Goal: Task Accomplishment & Management: Complete application form

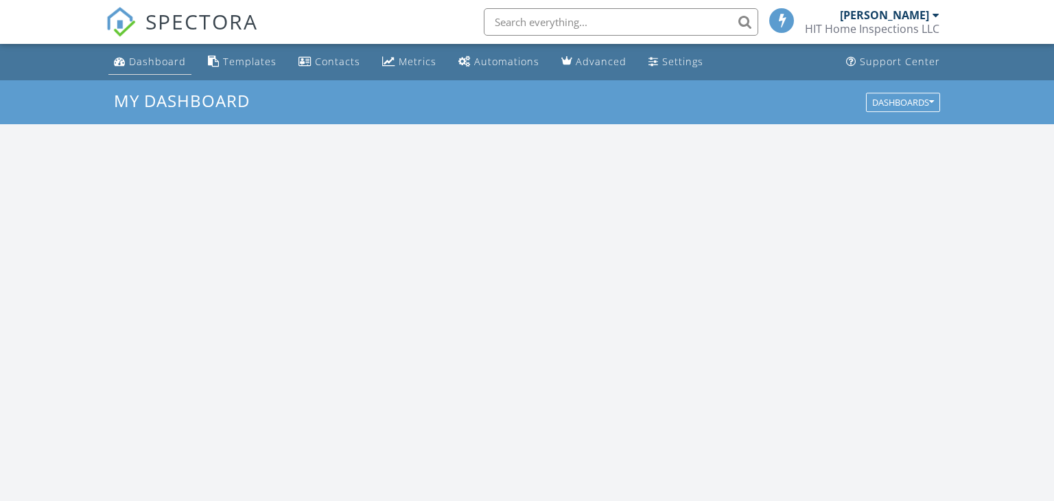
scroll to position [1249, 1054]
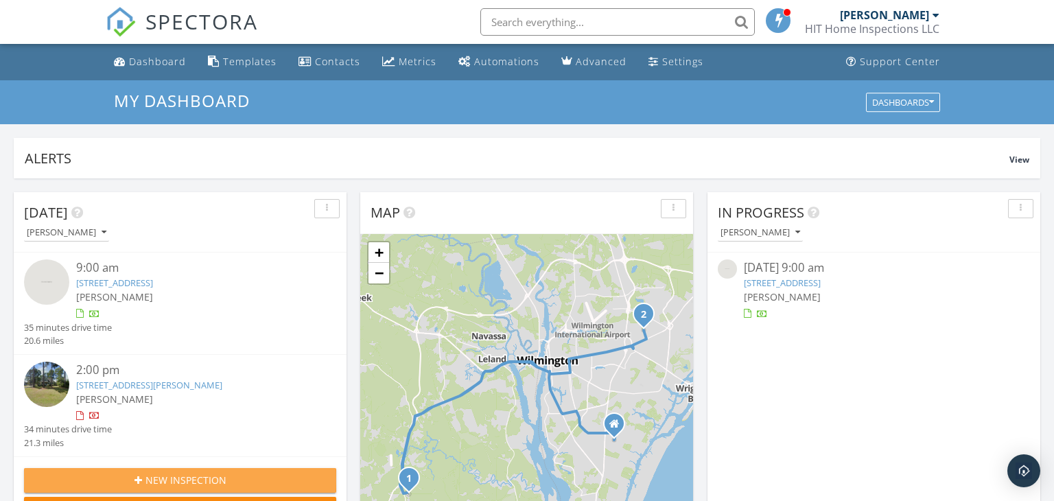
click at [191, 480] on span "New Inspection" at bounding box center [185, 480] width 81 height 14
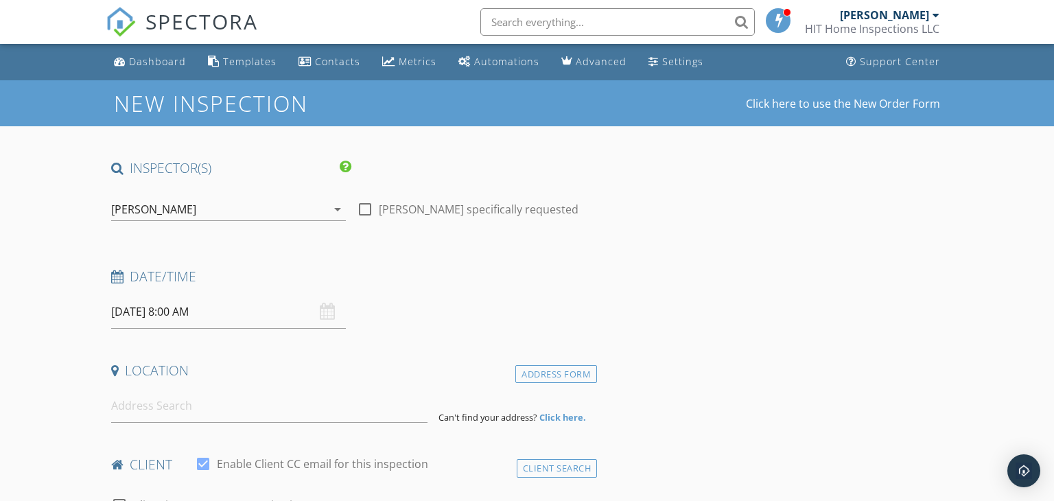
click at [368, 209] on div at bounding box center [364, 209] width 23 height 23
checkbox input "true"
click at [154, 309] on input "[DATE] 8:00 AM" at bounding box center [228, 312] width 235 height 34
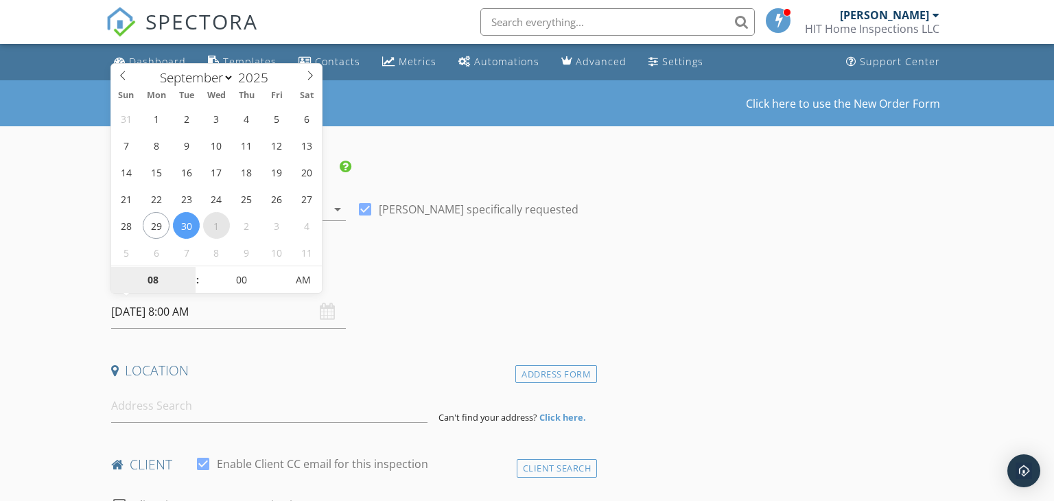
select select "9"
type input "[DATE] 8:00 AM"
type input "09"
type input "[DATE] 9:00 AM"
click at [189, 270] on span at bounding box center [191, 273] width 10 height 14
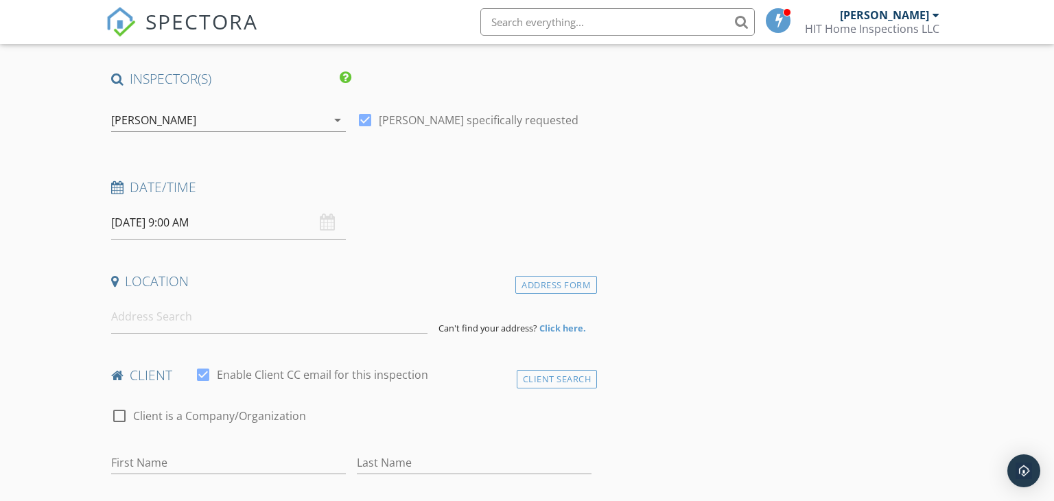
scroll to position [90, 0]
click at [213, 324] on input at bounding box center [269, 316] width 317 height 34
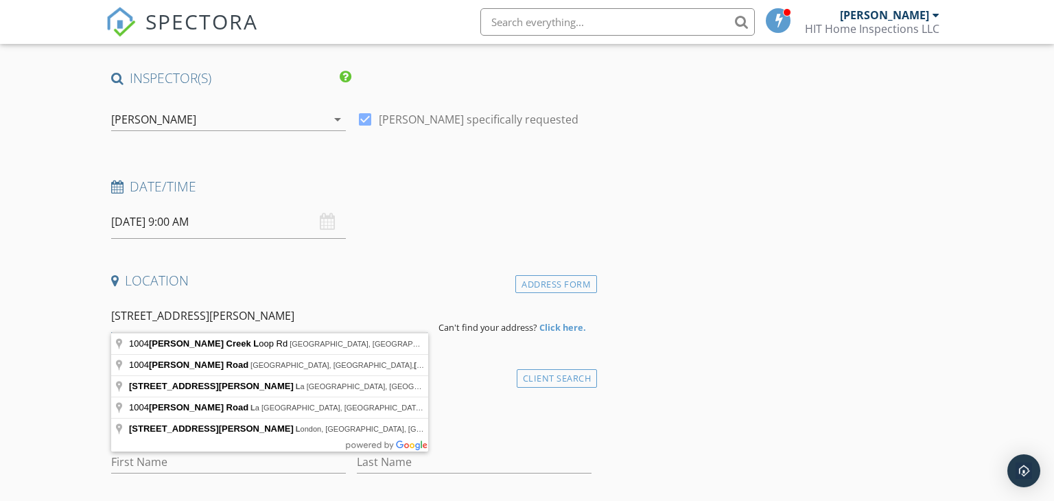
type input "[STREET_ADDRESS][PERSON_NAME]"
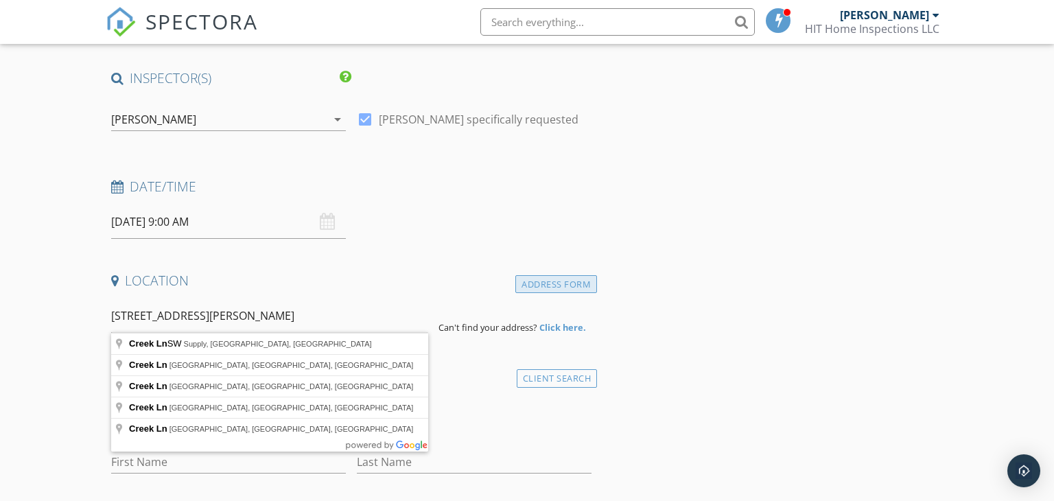
click at [564, 279] on div "Address Form" at bounding box center [556, 284] width 82 height 19
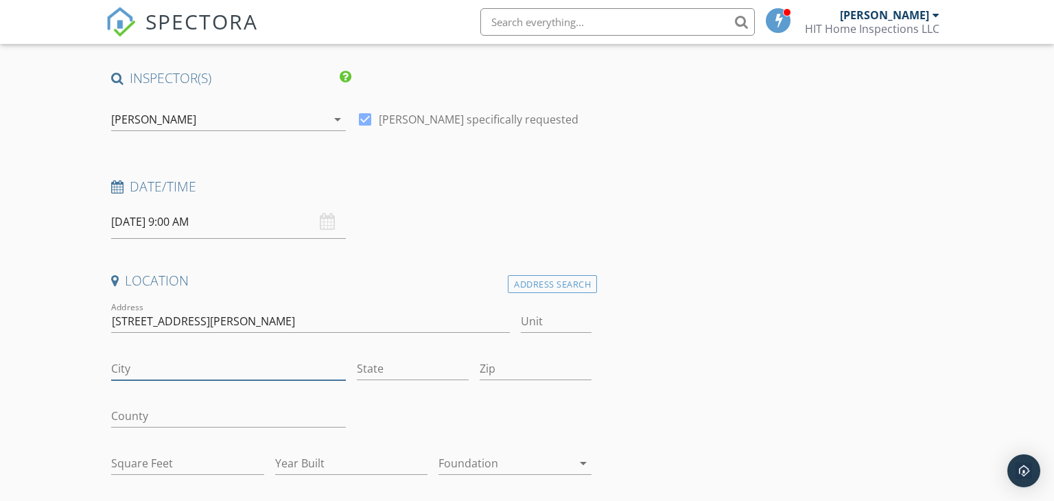
click at [224, 359] on input "City" at bounding box center [228, 368] width 235 height 23
type input "Winnabow"
click at [376, 369] on input "State" at bounding box center [413, 368] width 112 height 23
type input "NC"
click at [524, 373] on input "Zip" at bounding box center [536, 368] width 112 height 23
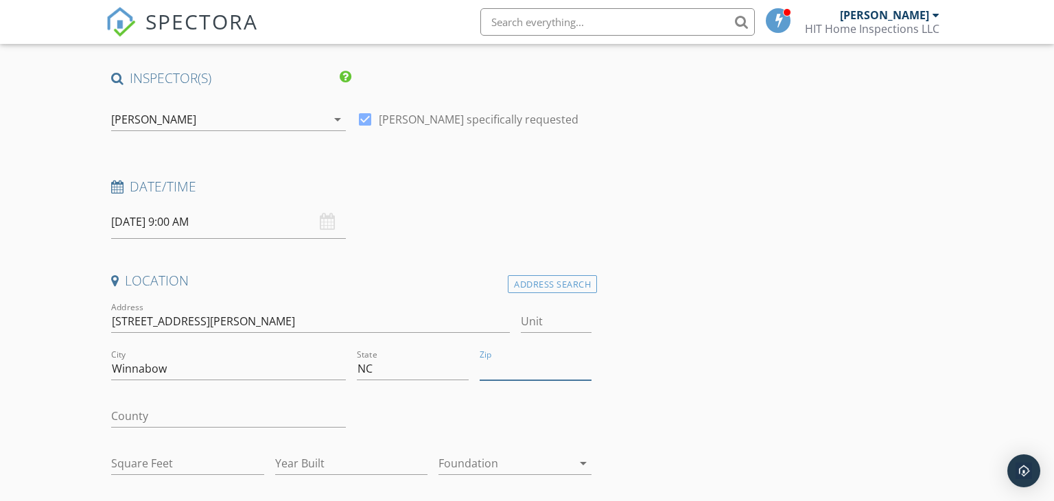
click at [520, 369] on input "Zip" at bounding box center [536, 368] width 112 height 23
type input "28479"
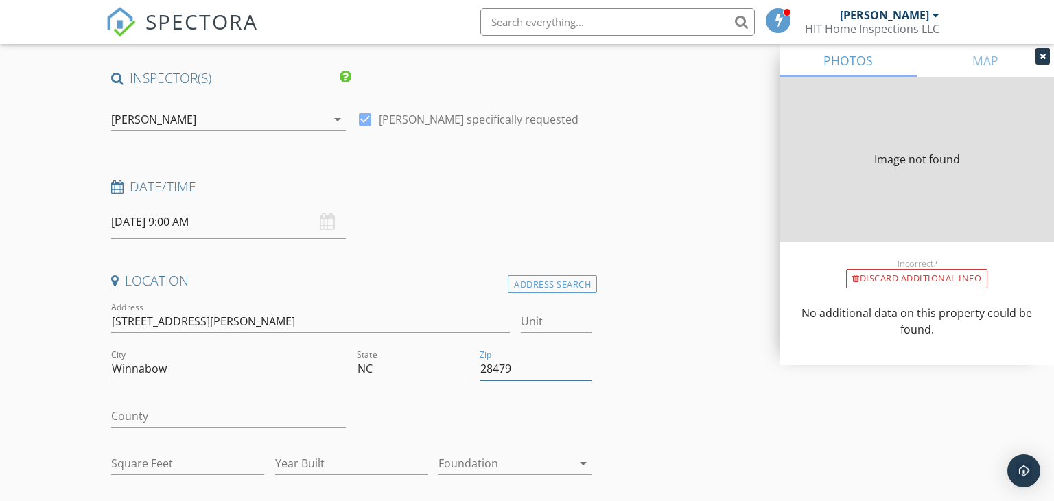
type input "0"
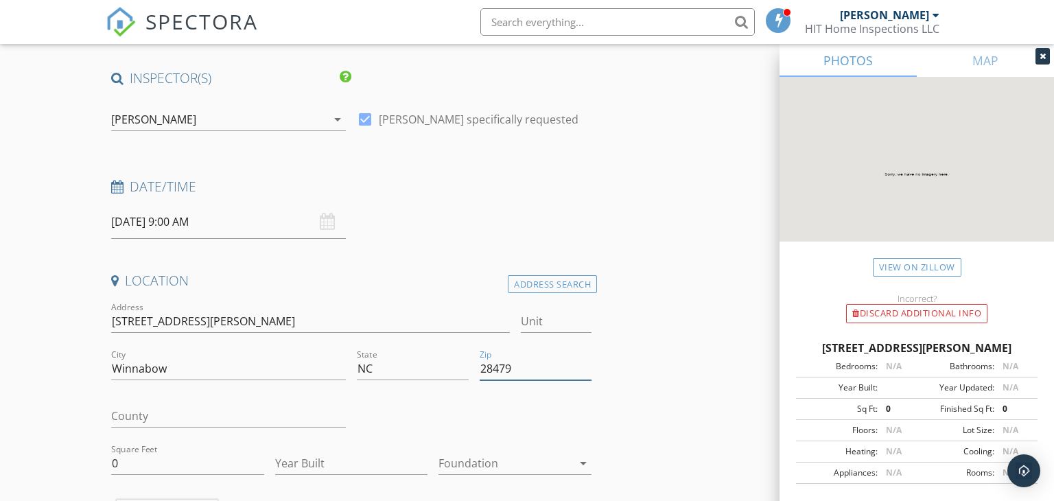
type input "28479"
click at [156, 414] on input "County" at bounding box center [228, 416] width 235 height 23
type input "[GEOGRAPHIC_DATA]"
click at [187, 464] on input "0" at bounding box center [187, 463] width 153 height 23
click at [186, 464] on input "0" at bounding box center [187, 463] width 153 height 23
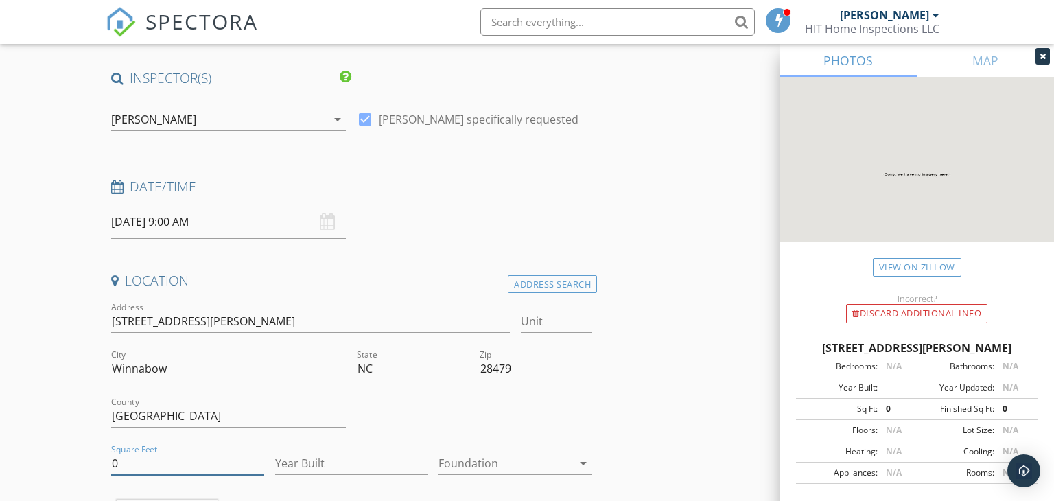
click at [186, 464] on input "0" at bounding box center [187, 463] width 153 height 23
type input "1900"
click at [306, 466] on input "Year Built" at bounding box center [351, 463] width 153 height 23
type input "2025"
click at [541, 458] on div at bounding box center [505, 463] width 134 height 22
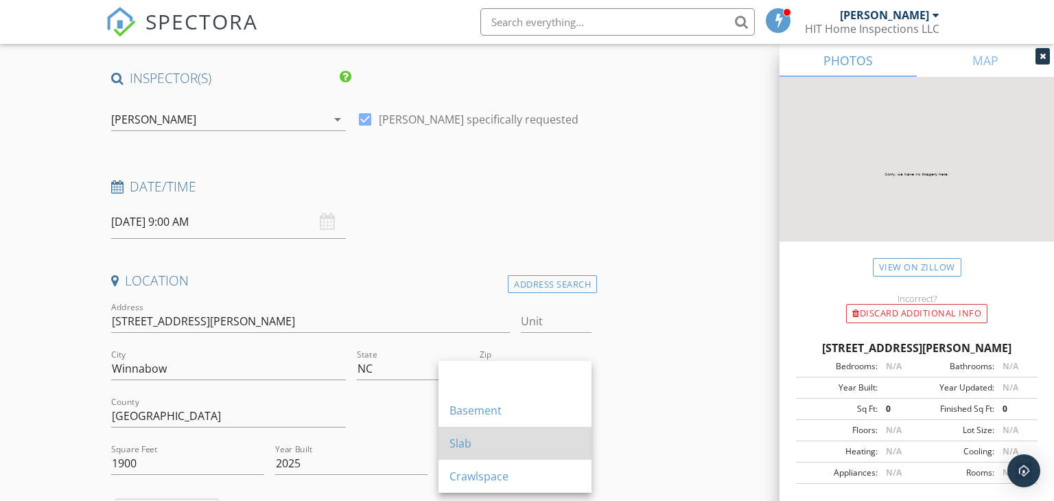
click at [475, 439] on div "Slab" at bounding box center [514, 443] width 131 height 16
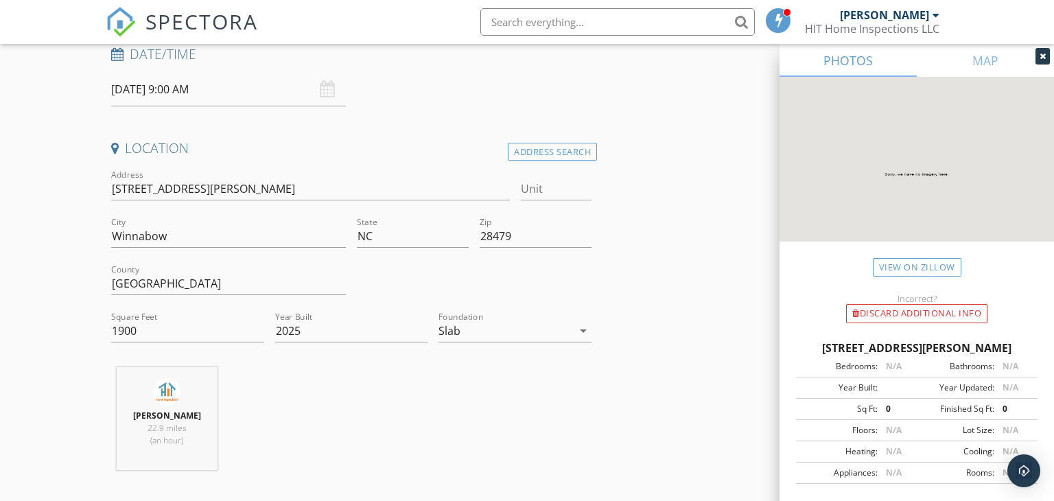
scroll to position [418, 0]
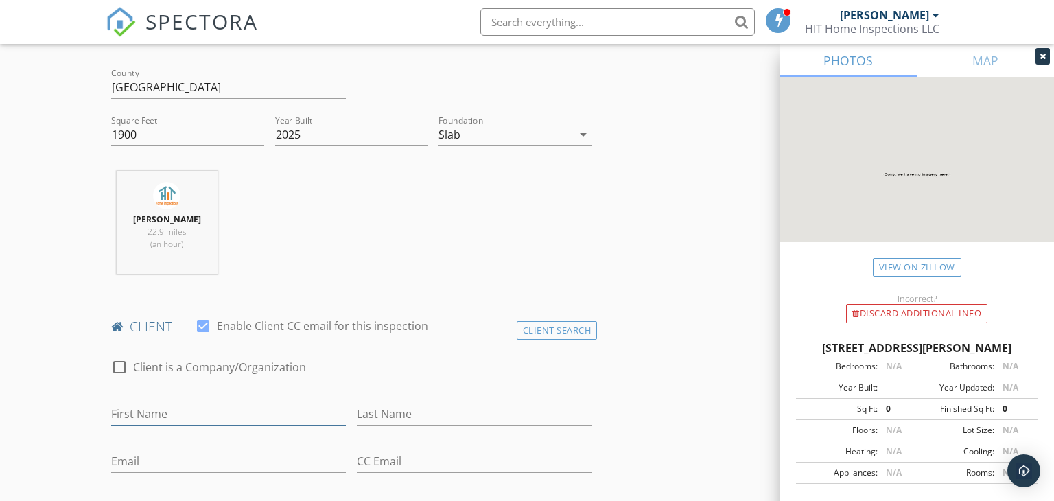
click at [176, 408] on input "First Name" at bounding box center [228, 414] width 235 height 23
type input "[PERSON_NAME]"
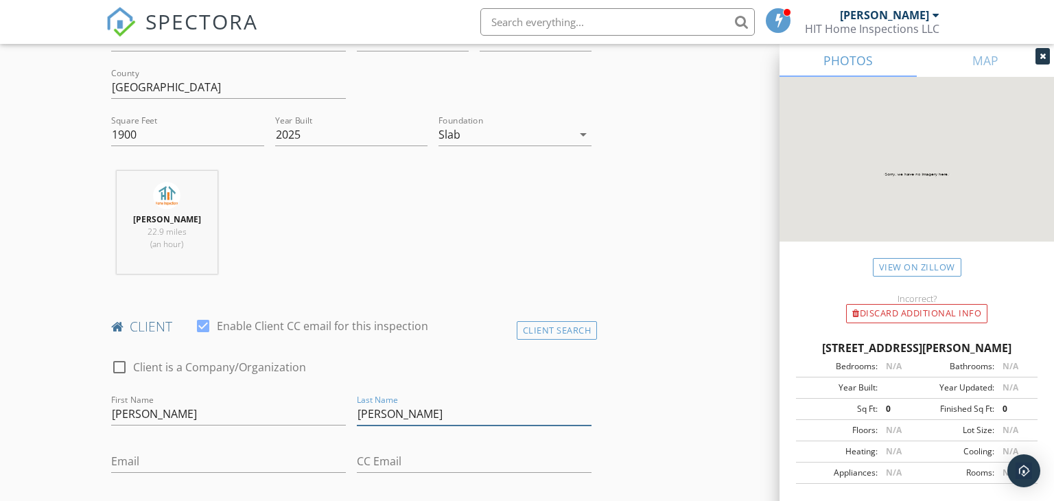
type input "[PERSON_NAME]"
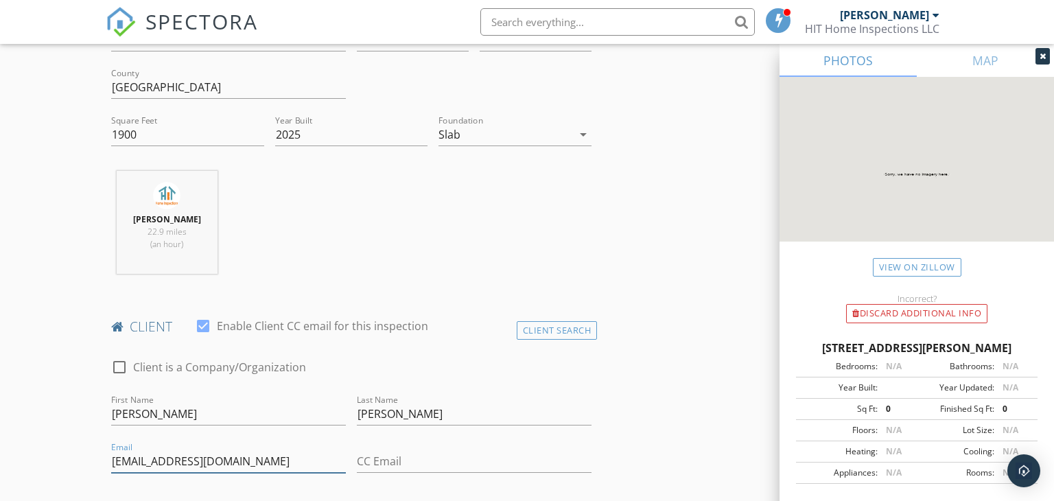
type input "[EMAIL_ADDRESS][DOMAIN_NAME]"
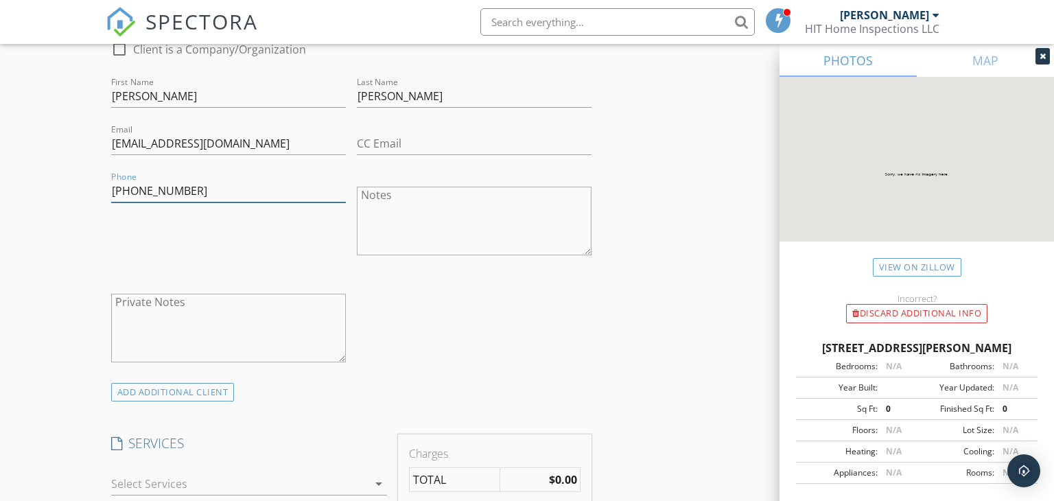
scroll to position [896, 0]
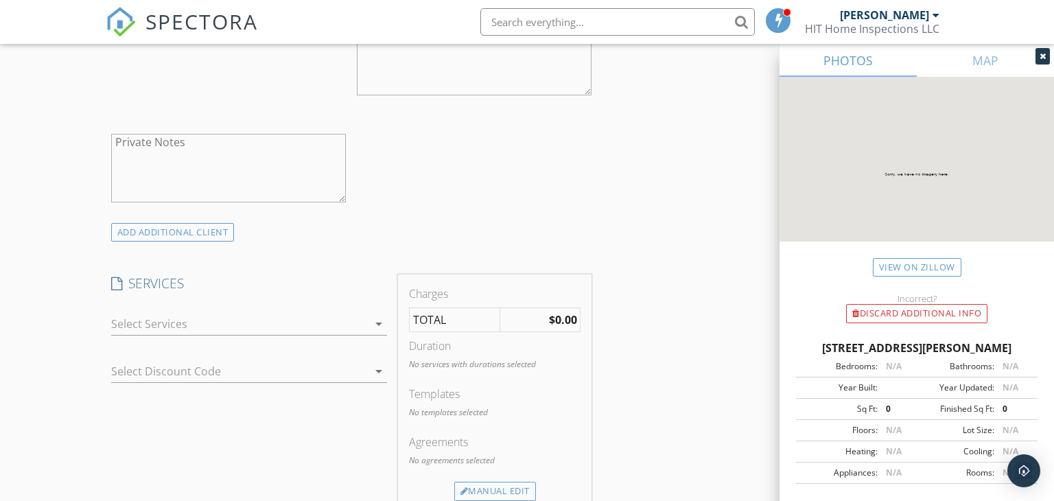
type input "[PHONE_NUMBER]"
click at [322, 319] on div at bounding box center [239, 324] width 257 height 22
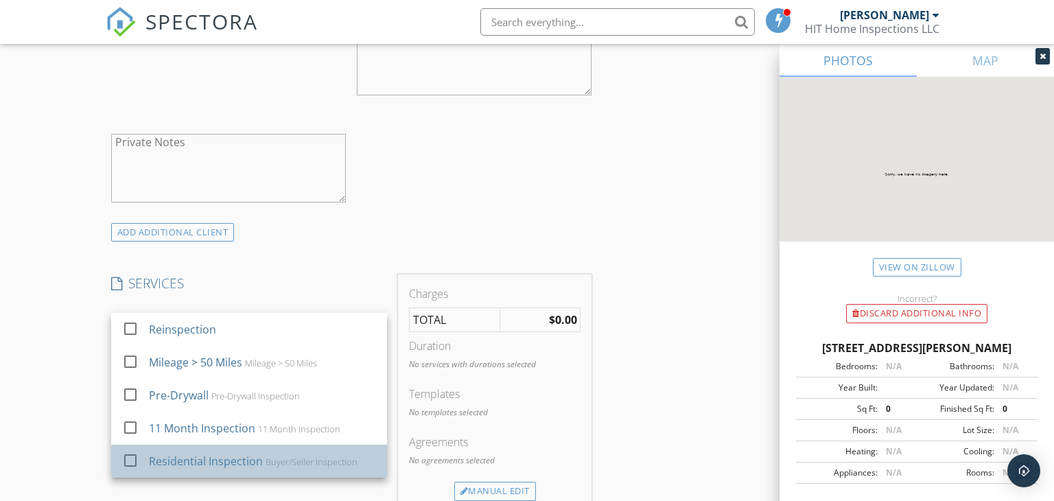
click at [115, 455] on link "check_box_outline_blank Residential Inspection Buyer/Seller Inspection" at bounding box center [249, 461] width 276 height 33
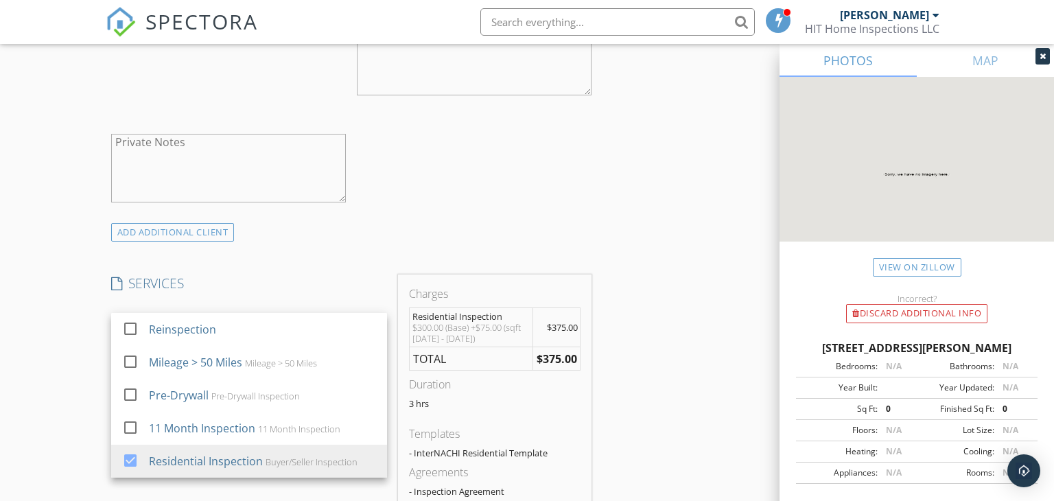
click at [27, 328] on div "New Inspection Click here to use the New Order Form INSPECTOR(S) check_box [PER…" at bounding box center [527, 375] width 1054 height 2382
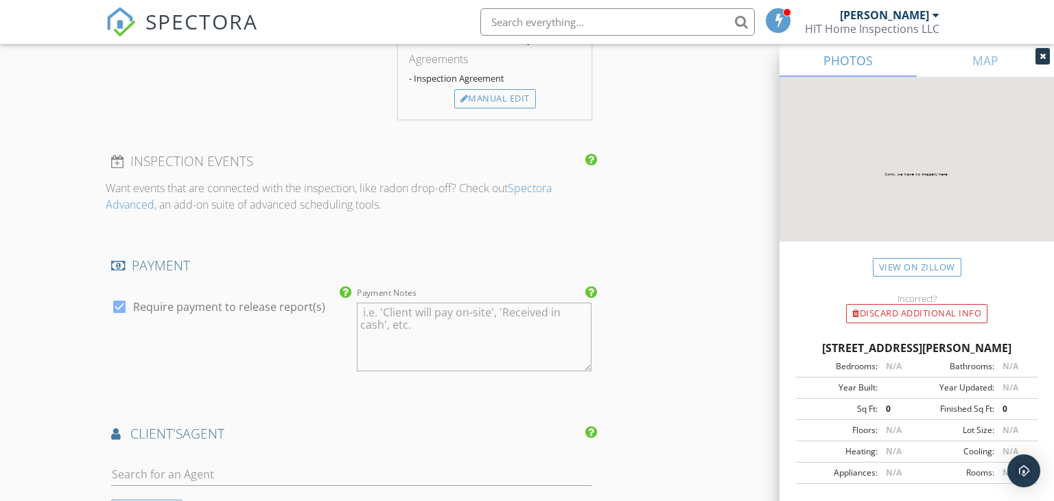
scroll to position [1399, 0]
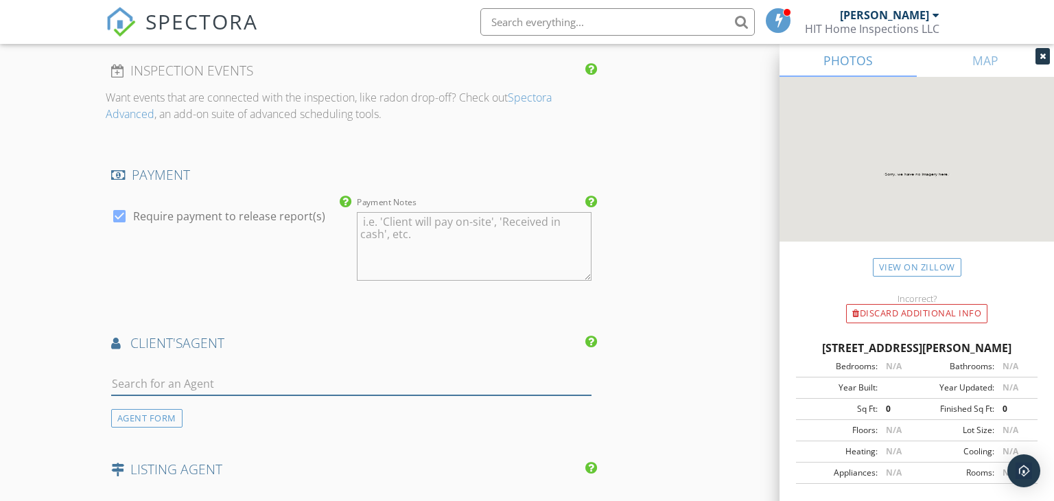
click at [243, 386] on input "text" at bounding box center [351, 383] width 481 height 23
type input "Faith"
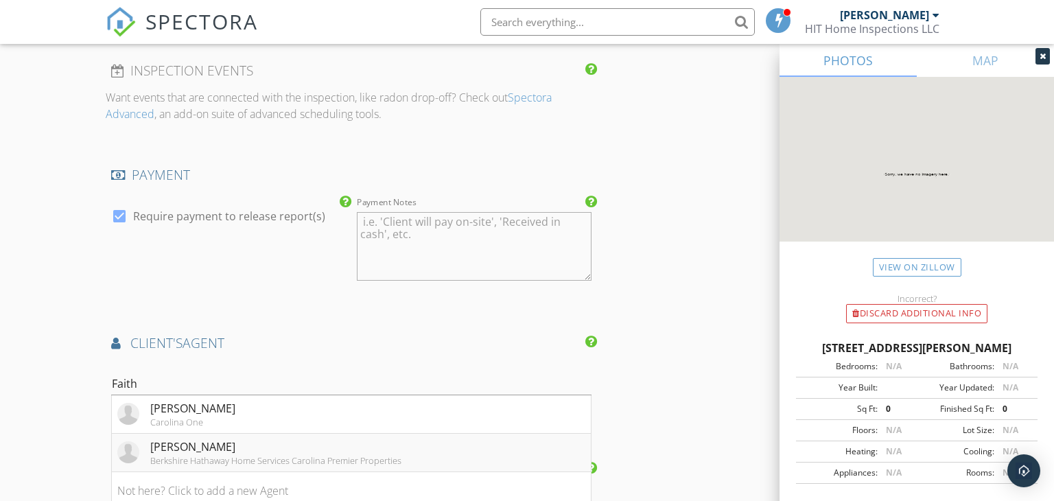
click at [199, 443] on div "[PERSON_NAME]" at bounding box center [275, 446] width 251 height 16
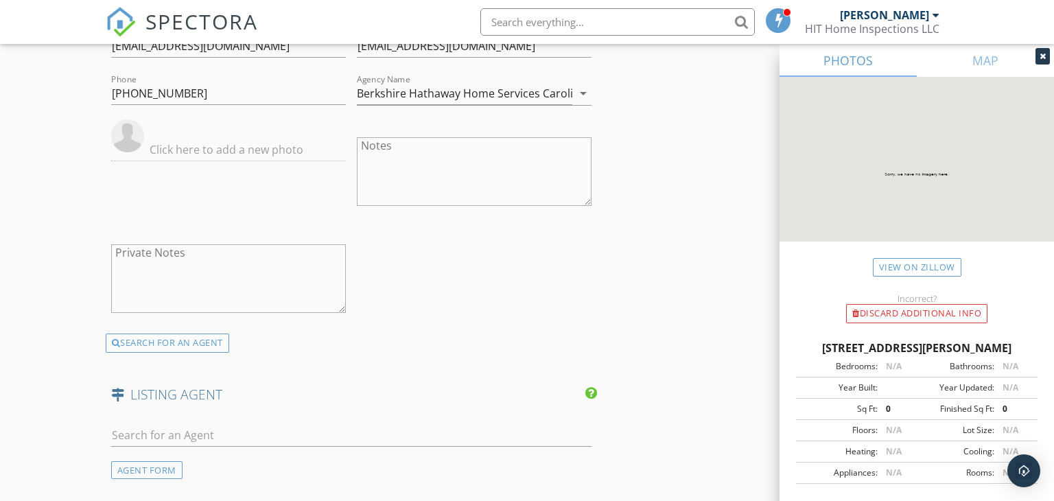
scroll to position [1914, 0]
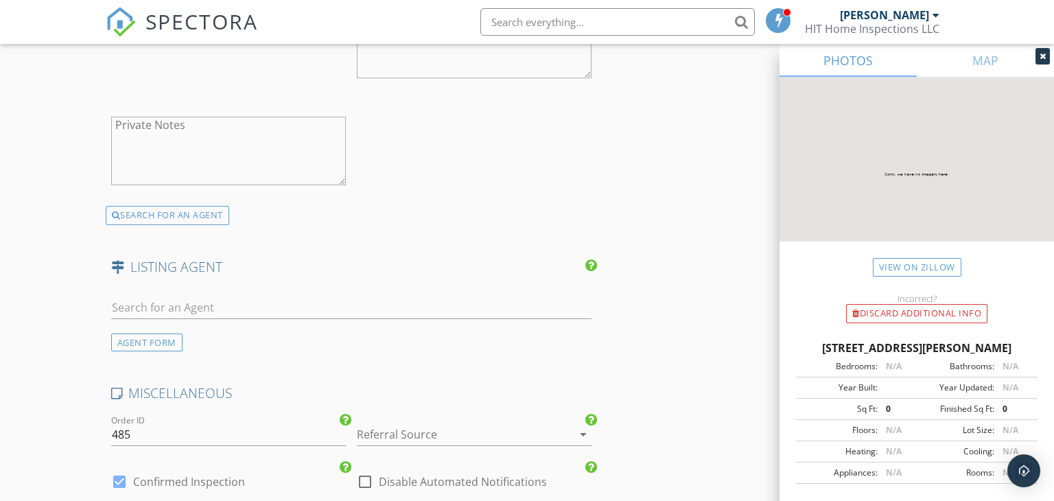
click at [426, 423] on div at bounding box center [455, 434] width 196 height 22
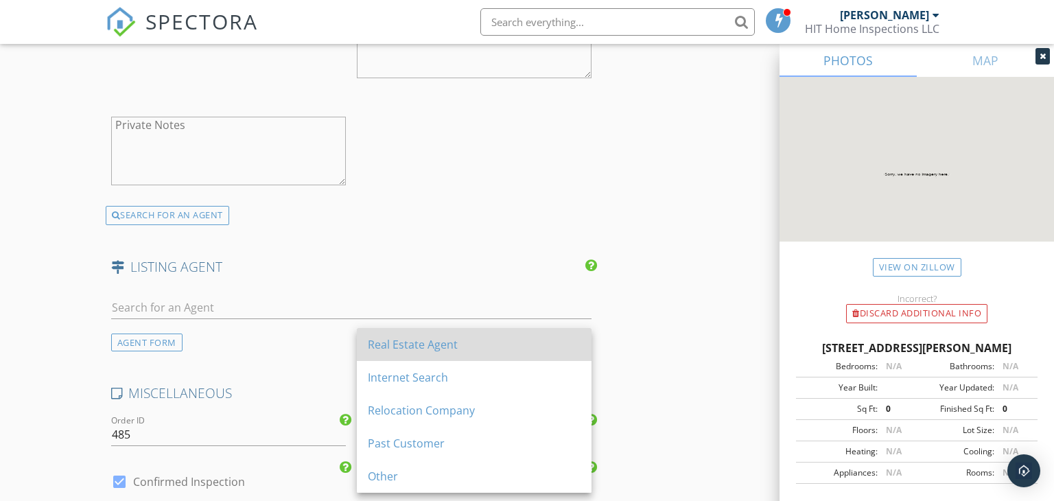
click at [411, 352] on div "Real Estate Agent" at bounding box center [474, 344] width 213 height 16
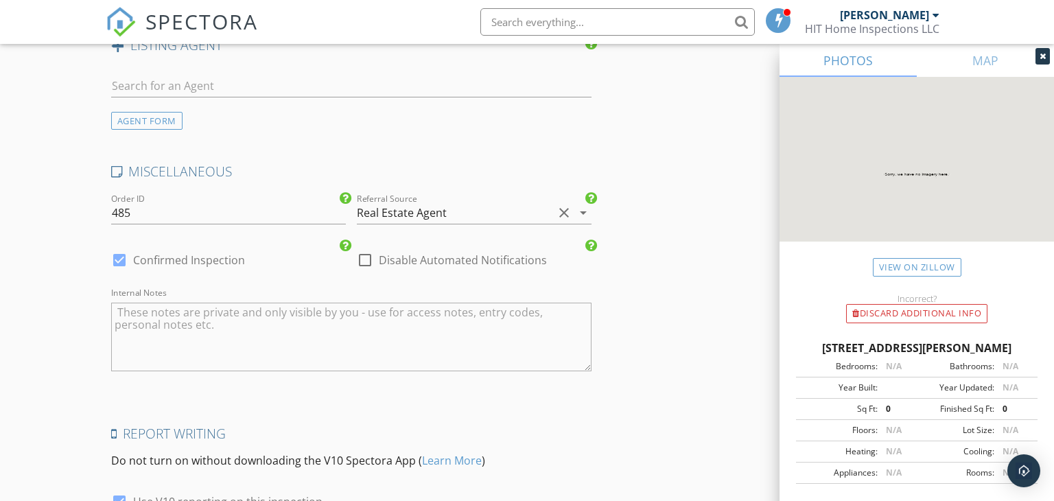
scroll to position [2270, 0]
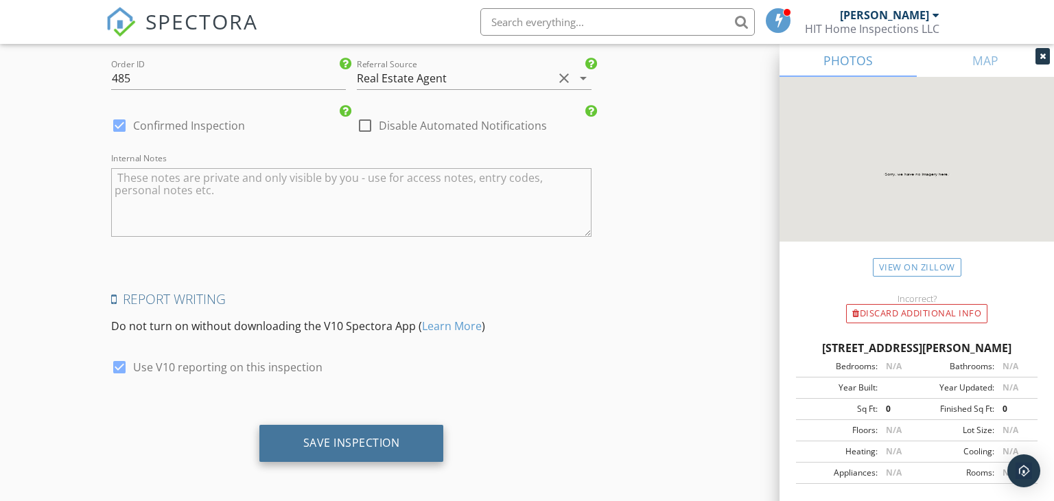
click at [324, 444] on div "Save Inspection" at bounding box center [351, 443] width 97 height 14
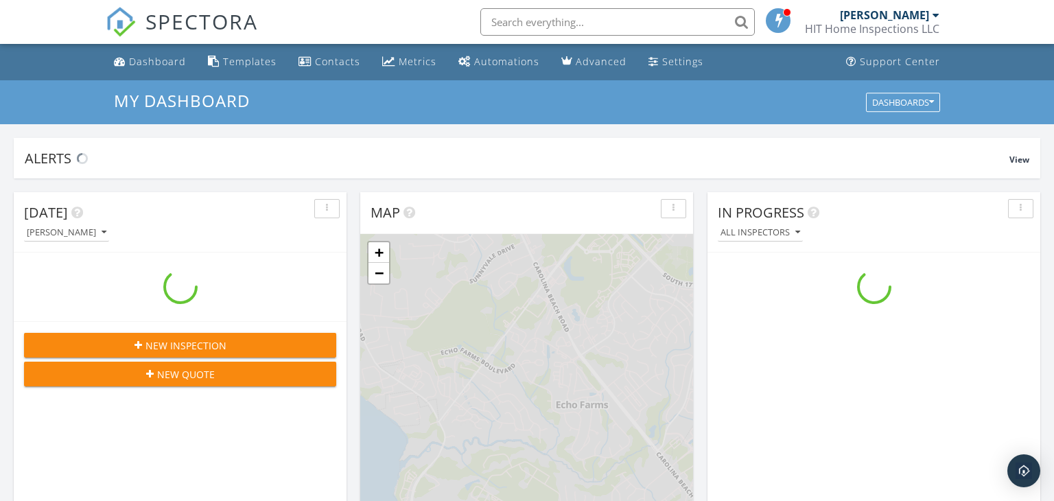
scroll to position [1249, 1054]
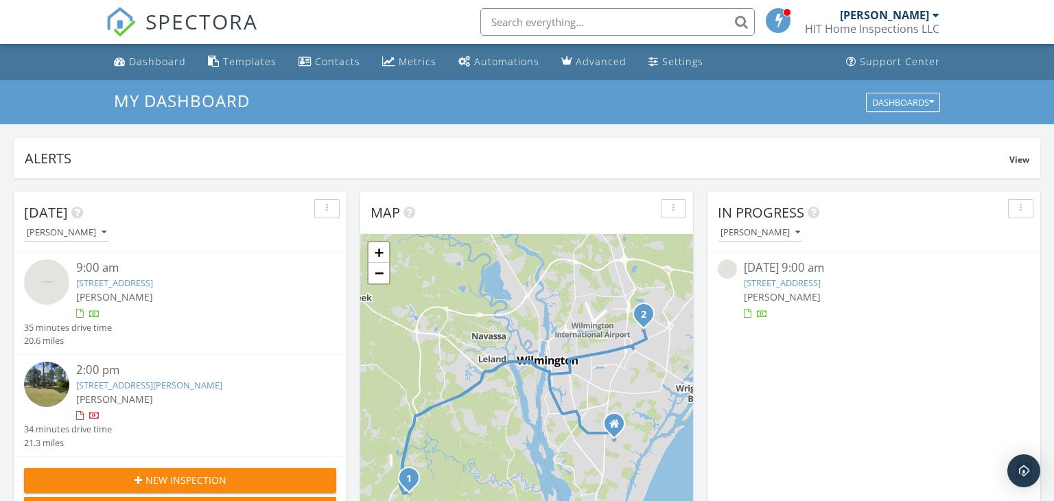
click at [553, 20] on input "text" at bounding box center [617, 21] width 274 height 27
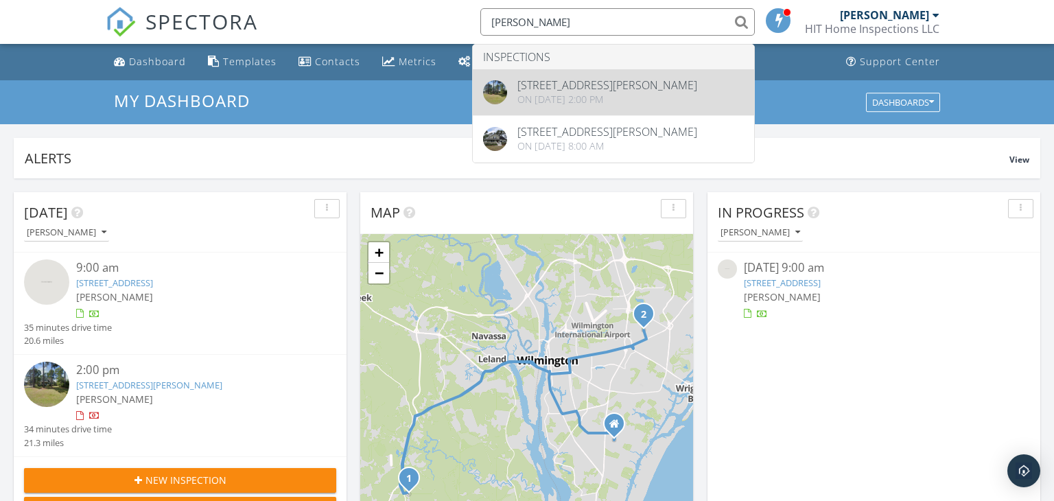
type input "bracken"
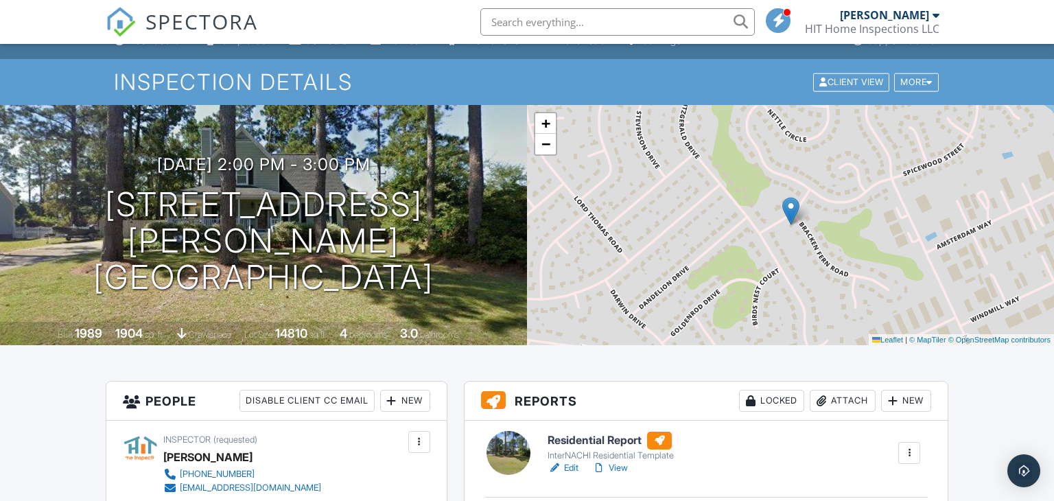
scroll to position [58, 0]
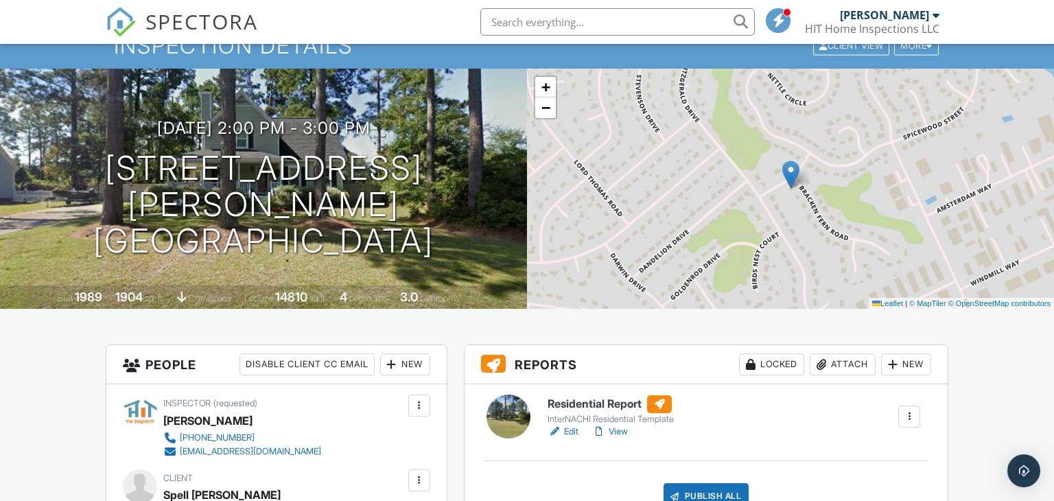
click at [623, 430] on link "View" at bounding box center [610, 432] width 36 height 14
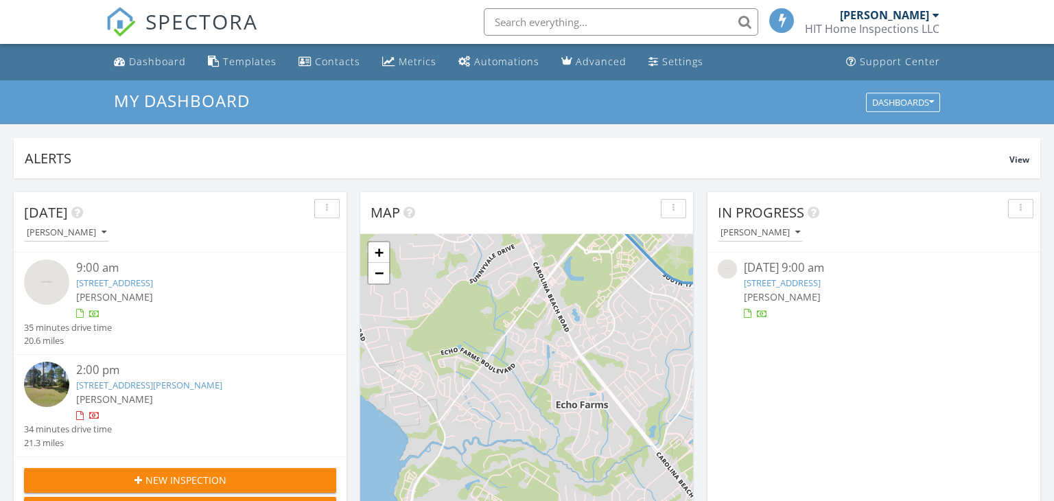
scroll to position [1249, 1054]
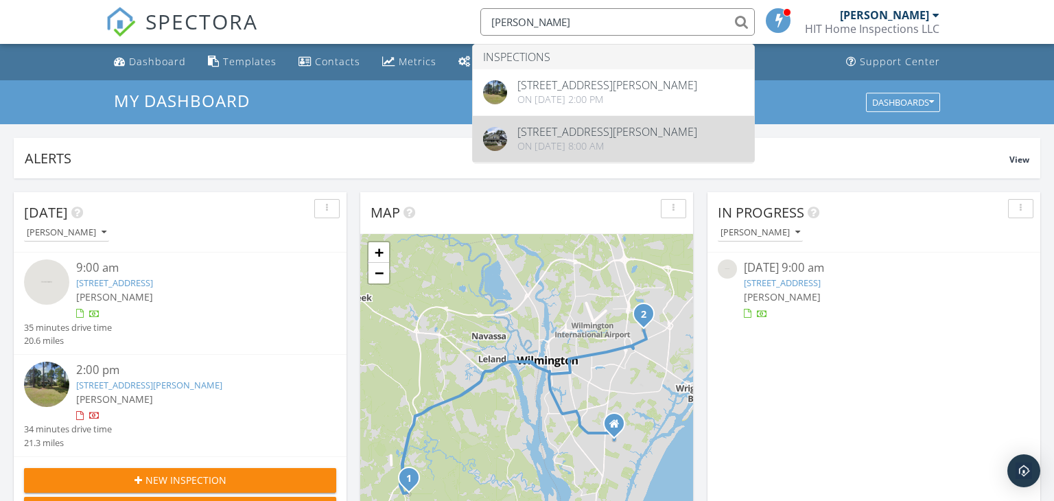
type input "[PERSON_NAME]"
